Goal: Find specific page/section: Find specific page/section

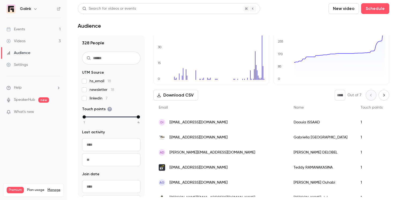
scroll to position [28, 0]
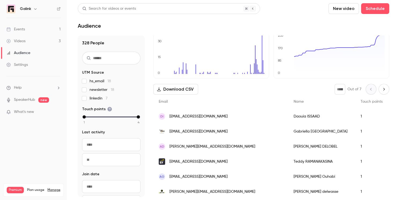
click at [26, 25] on link "Events 1" at bounding box center [33, 29] width 67 height 12
